Goal: Find contact information: Find contact information

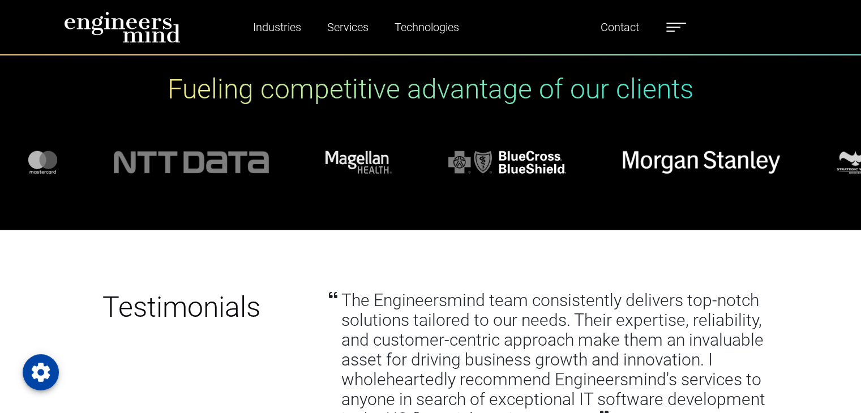
scroll to position [3342, 0]
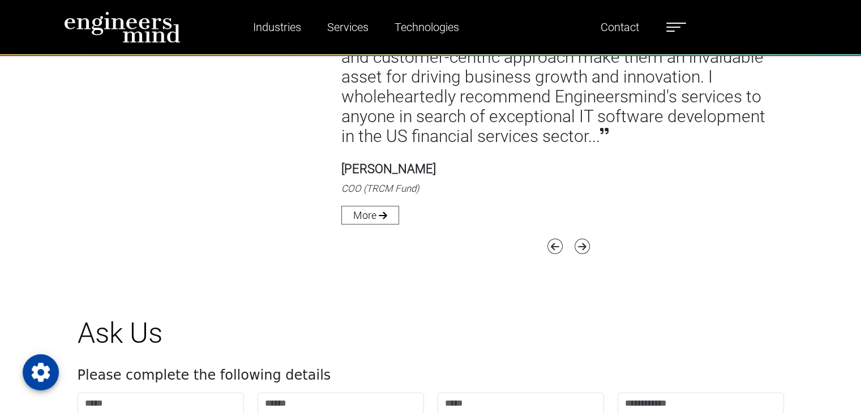
click at [677, 27] on span at bounding box center [674, 27] width 14 height 1
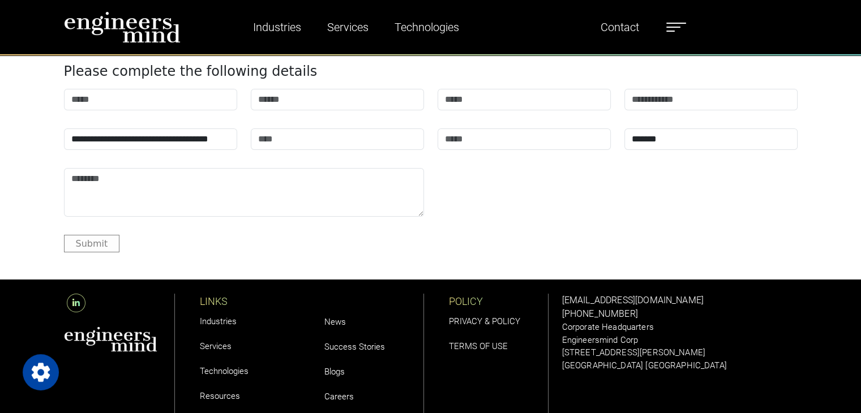
scroll to position [4187, 0]
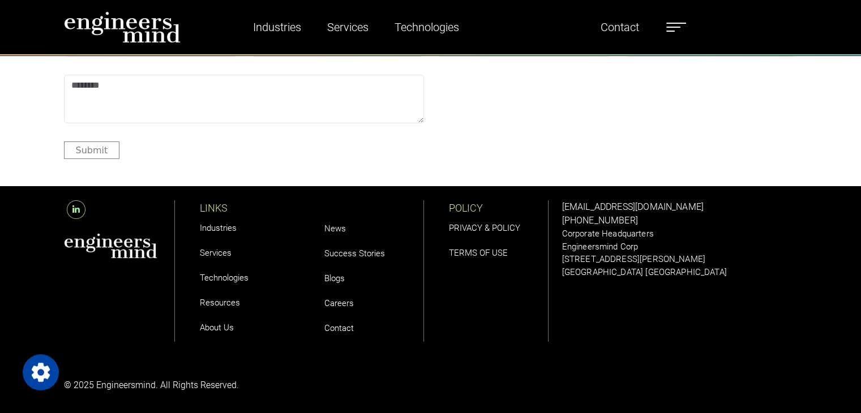
click at [217, 331] on link "About Us" at bounding box center [217, 328] width 34 height 10
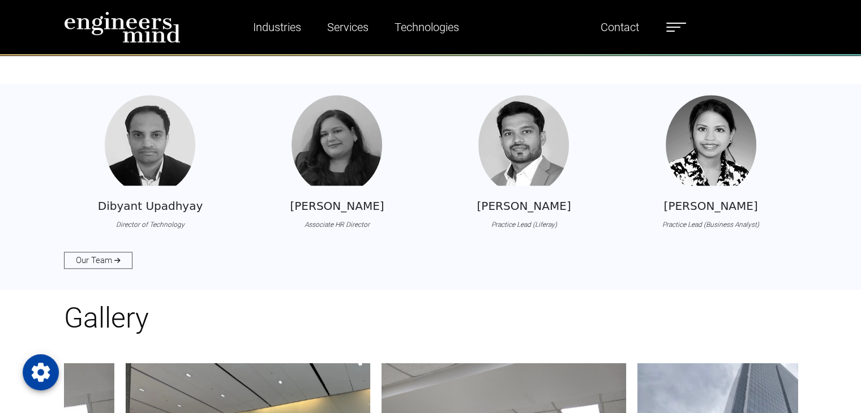
scroll to position [1189, 0]
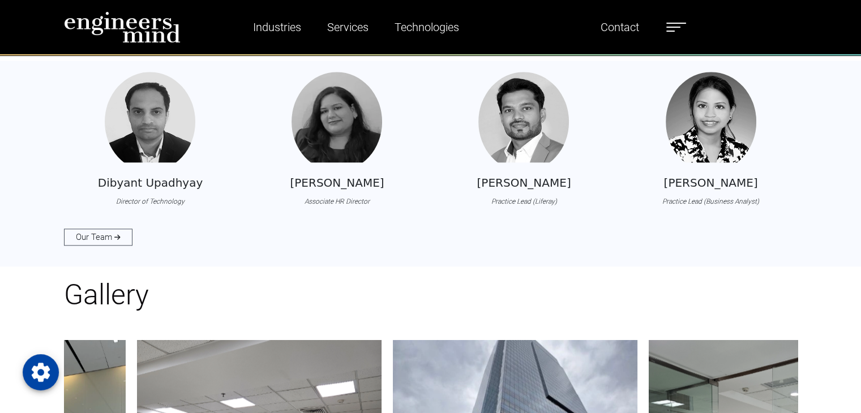
click at [340, 186] on h5 "Tanya Pandey" at bounding box center [337, 183] width 94 height 14
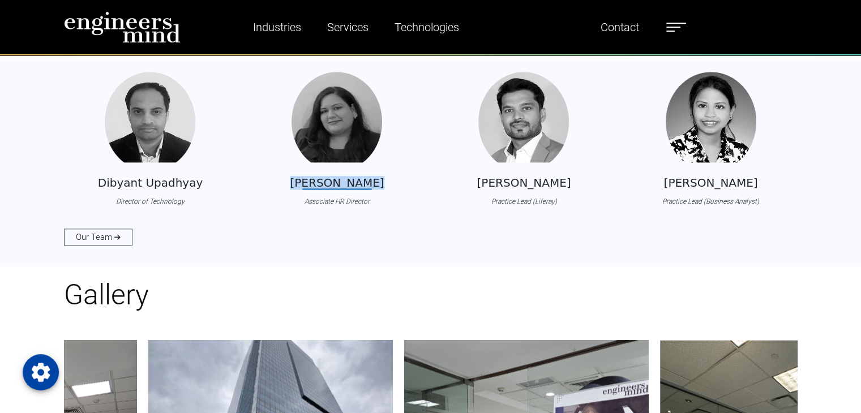
copy h5 "Tanya Pandey"
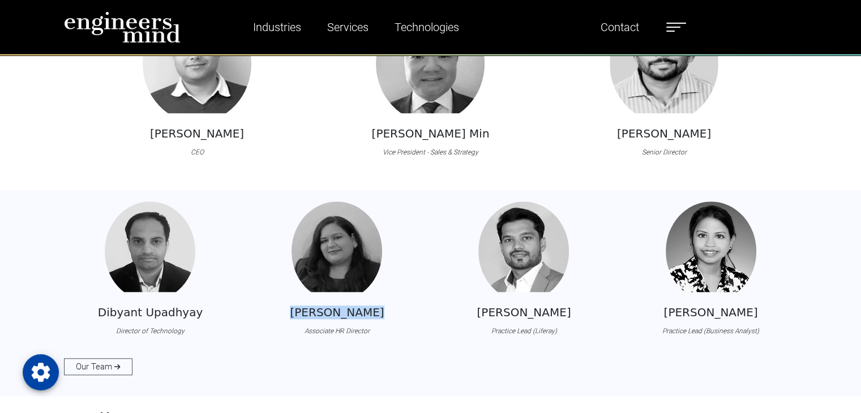
scroll to position [906, 0]
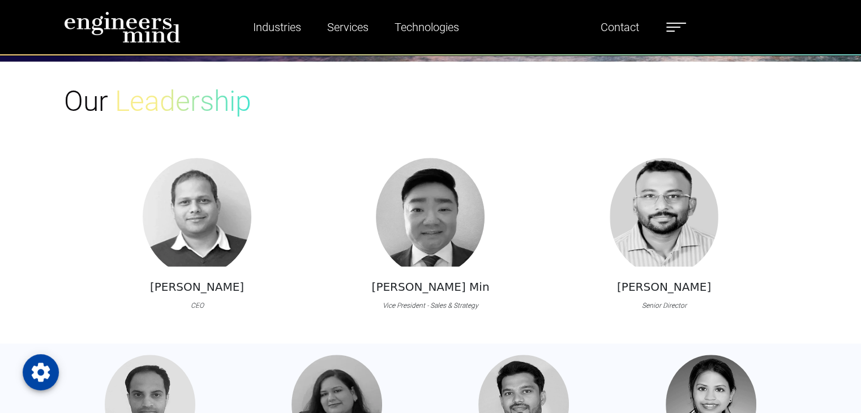
click at [195, 286] on h5 "Deb Misra" at bounding box center [197, 287] width 94 height 14
copy h5 "Deb Misra"
